Goal: Task Accomplishment & Management: Manage account settings

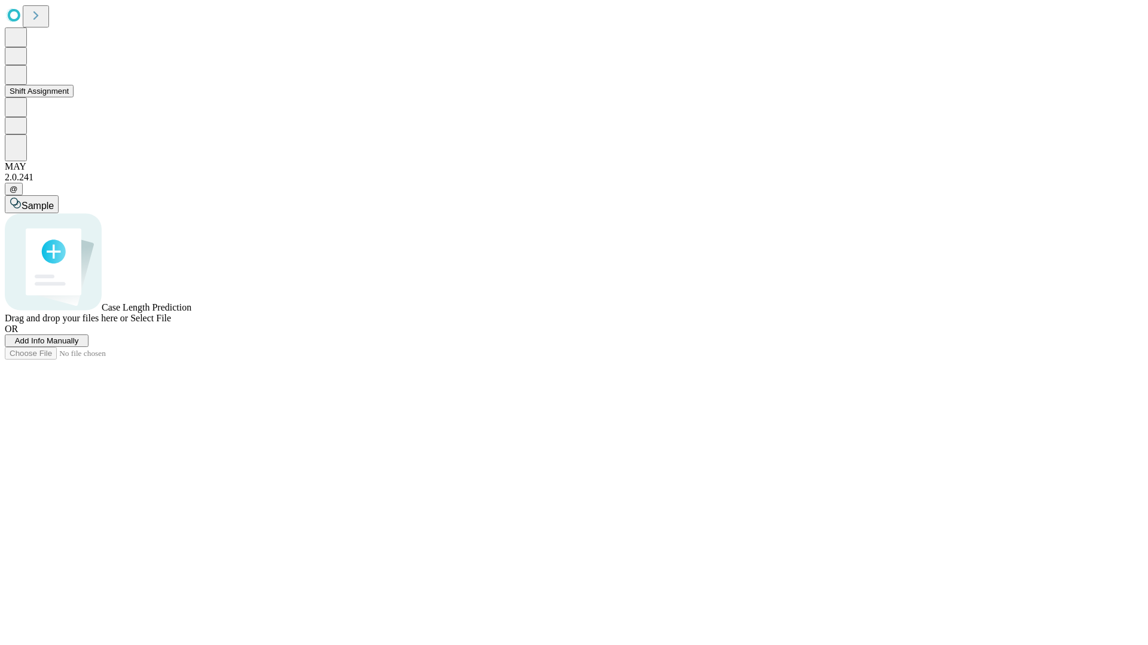
click at [74, 97] on button "Shift Assignment" at bounding box center [39, 91] width 69 height 13
